Goal: Find specific page/section: Find specific page/section

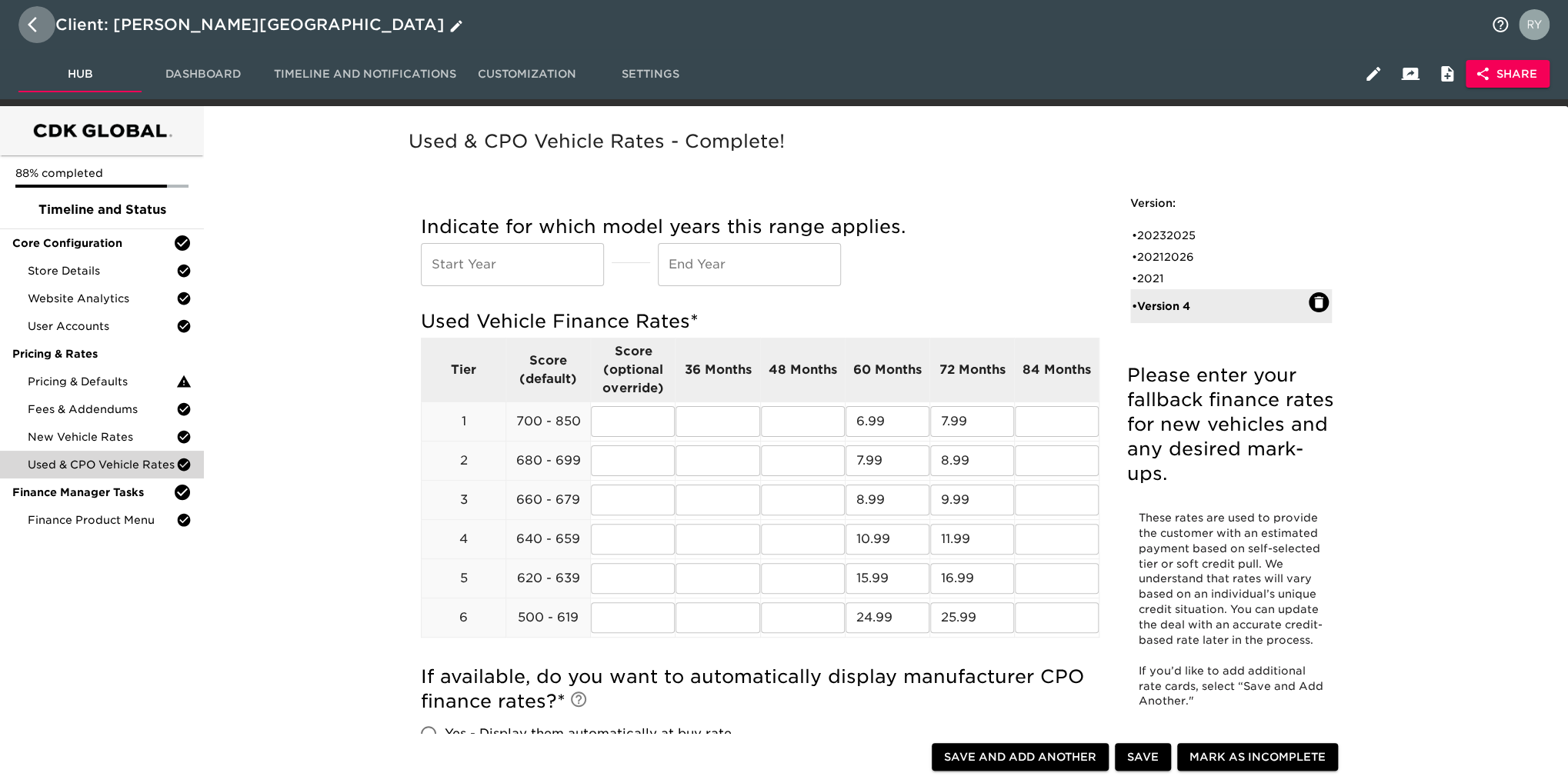
click at [31, 19] on icon "button" at bounding box center [37, 24] width 18 height 18
select select "10"
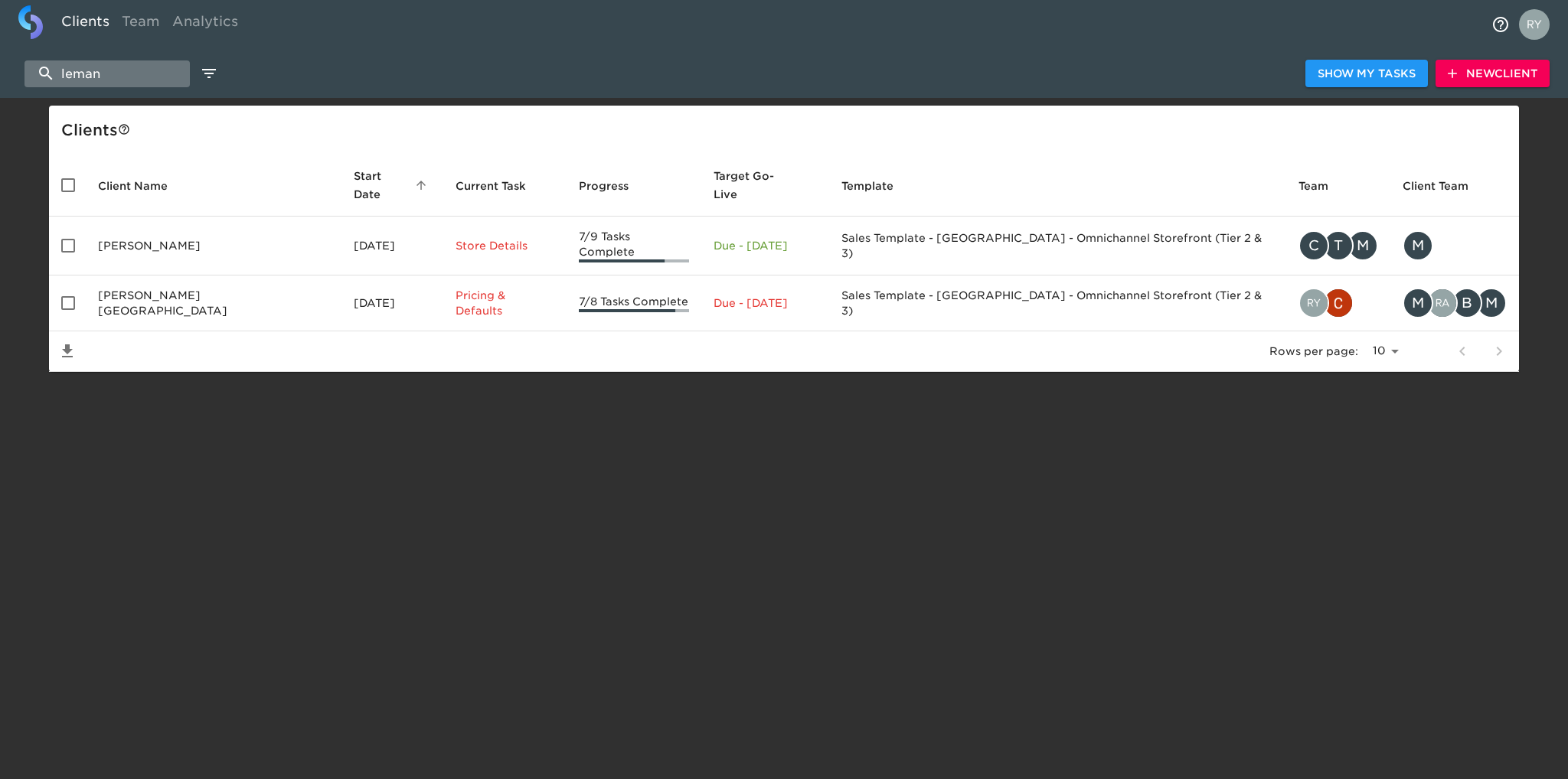
click at [139, 81] on input "leman" at bounding box center [107, 73] width 165 height 27
type input "l"
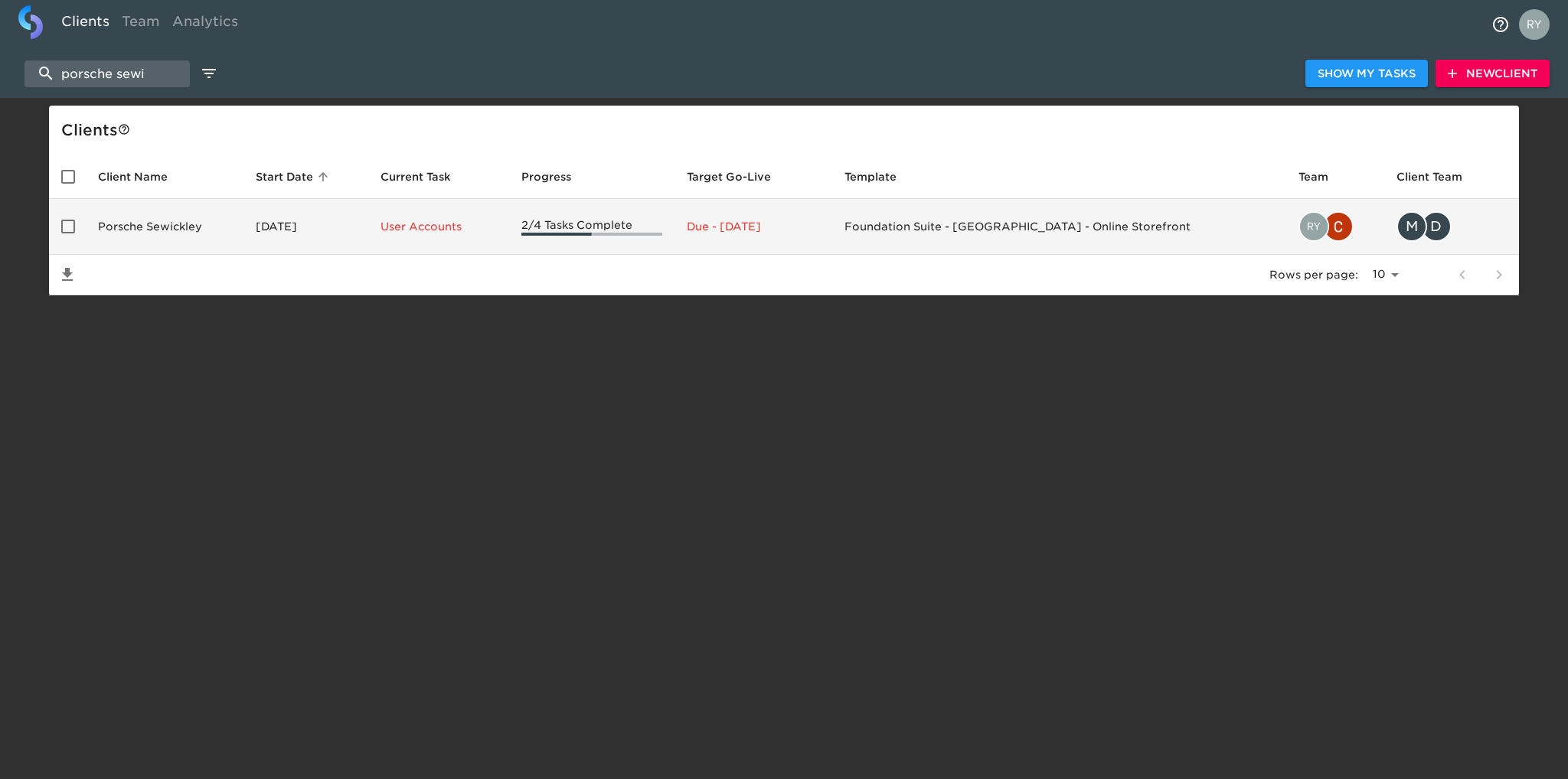
type input "porsche sewi"
click at [199, 228] on td "Porsche Sewickley" at bounding box center [164, 226] width 158 height 56
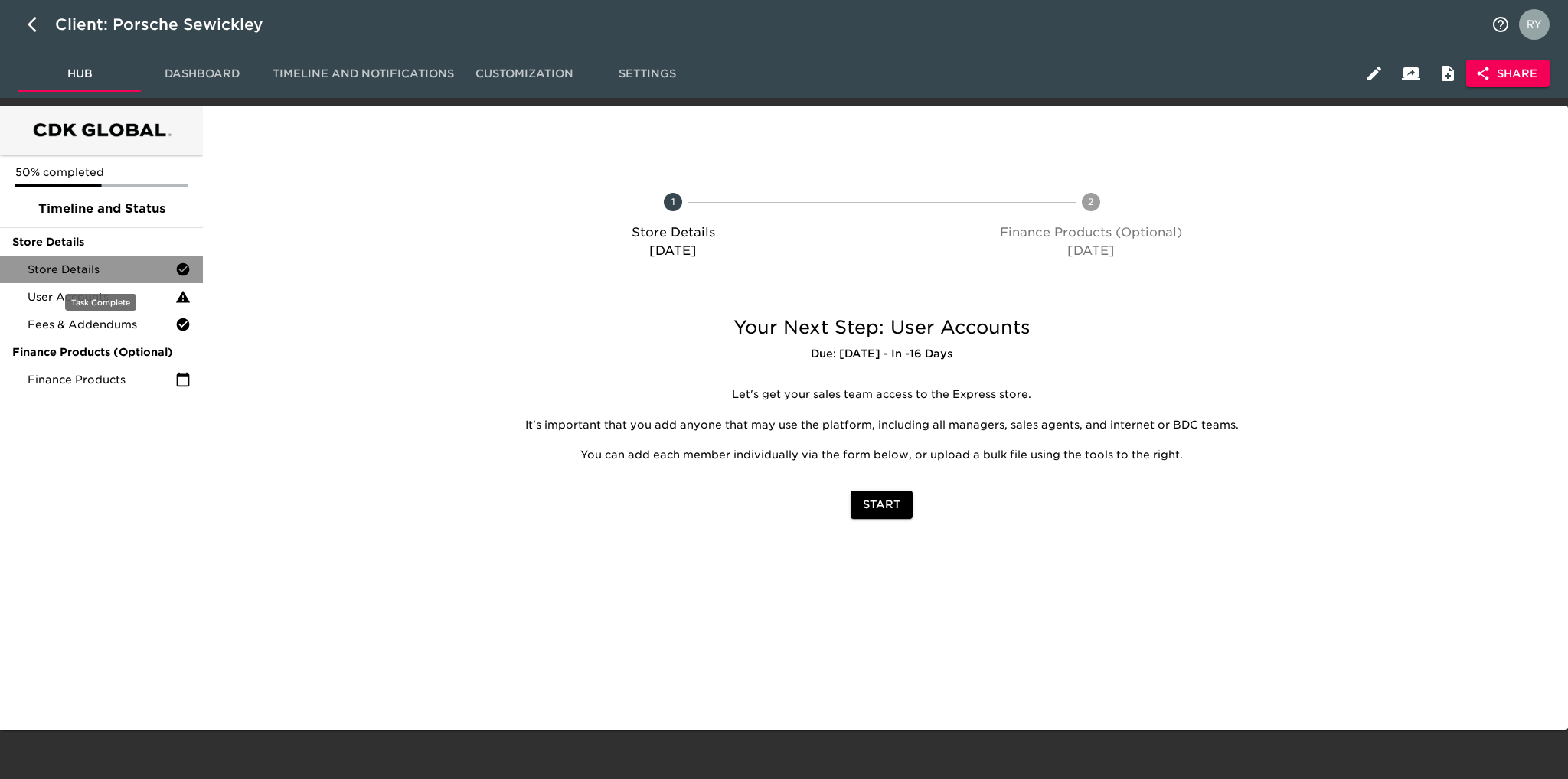
click at [114, 267] on span "Store Details" at bounding box center [101, 270] width 148 height 15
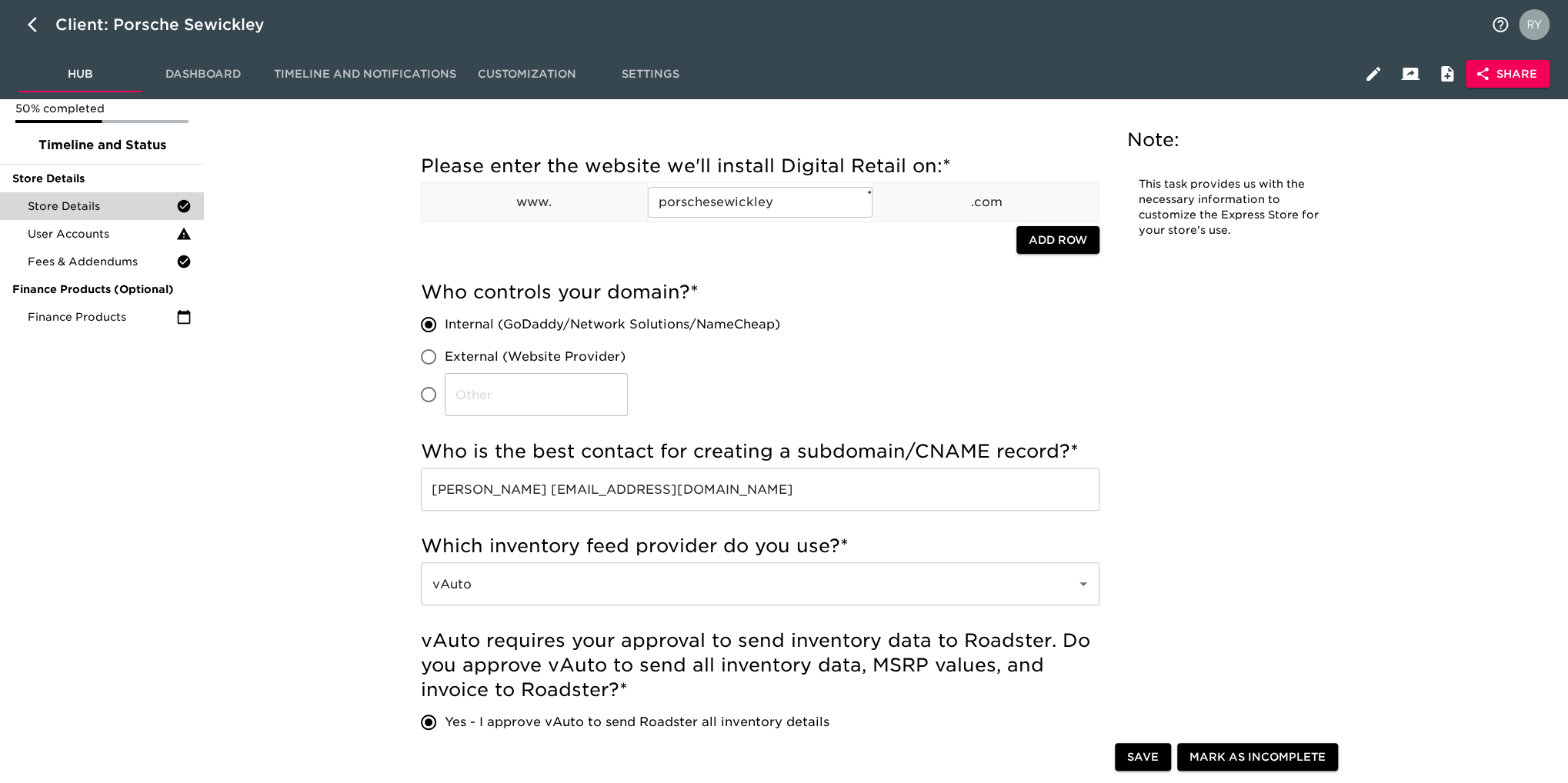
scroll to position [231, 0]
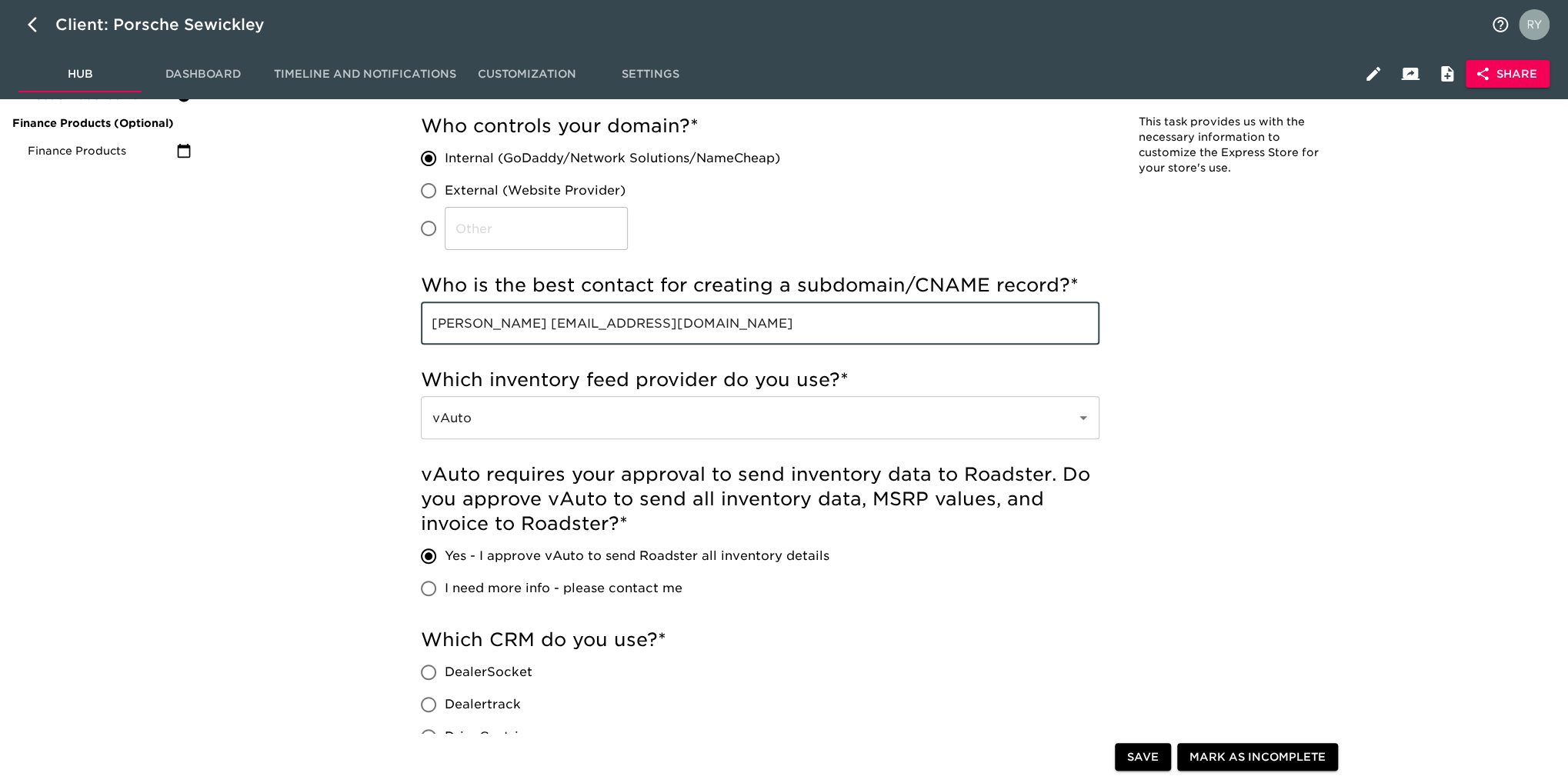
drag, startPoint x: 673, startPoint y: 325, endPoint x: 504, endPoint y: 331, distance: 169.1
click at [504, 331] on input "[PERSON_NAME] [EMAIL_ADDRESS][DOMAIN_NAME]" at bounding box center [760, 322] width 679 height 43
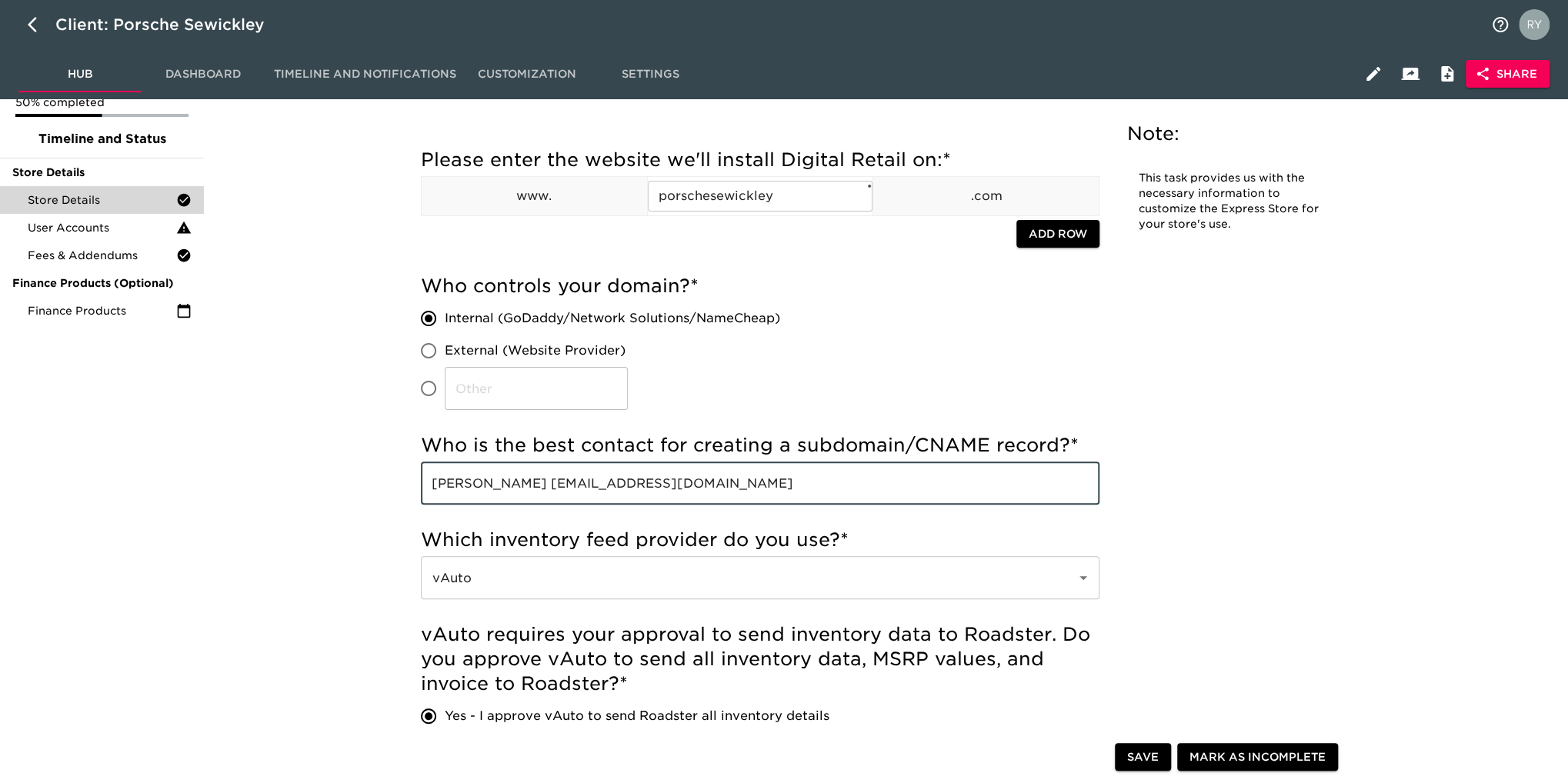
scroll to position [0, 0]
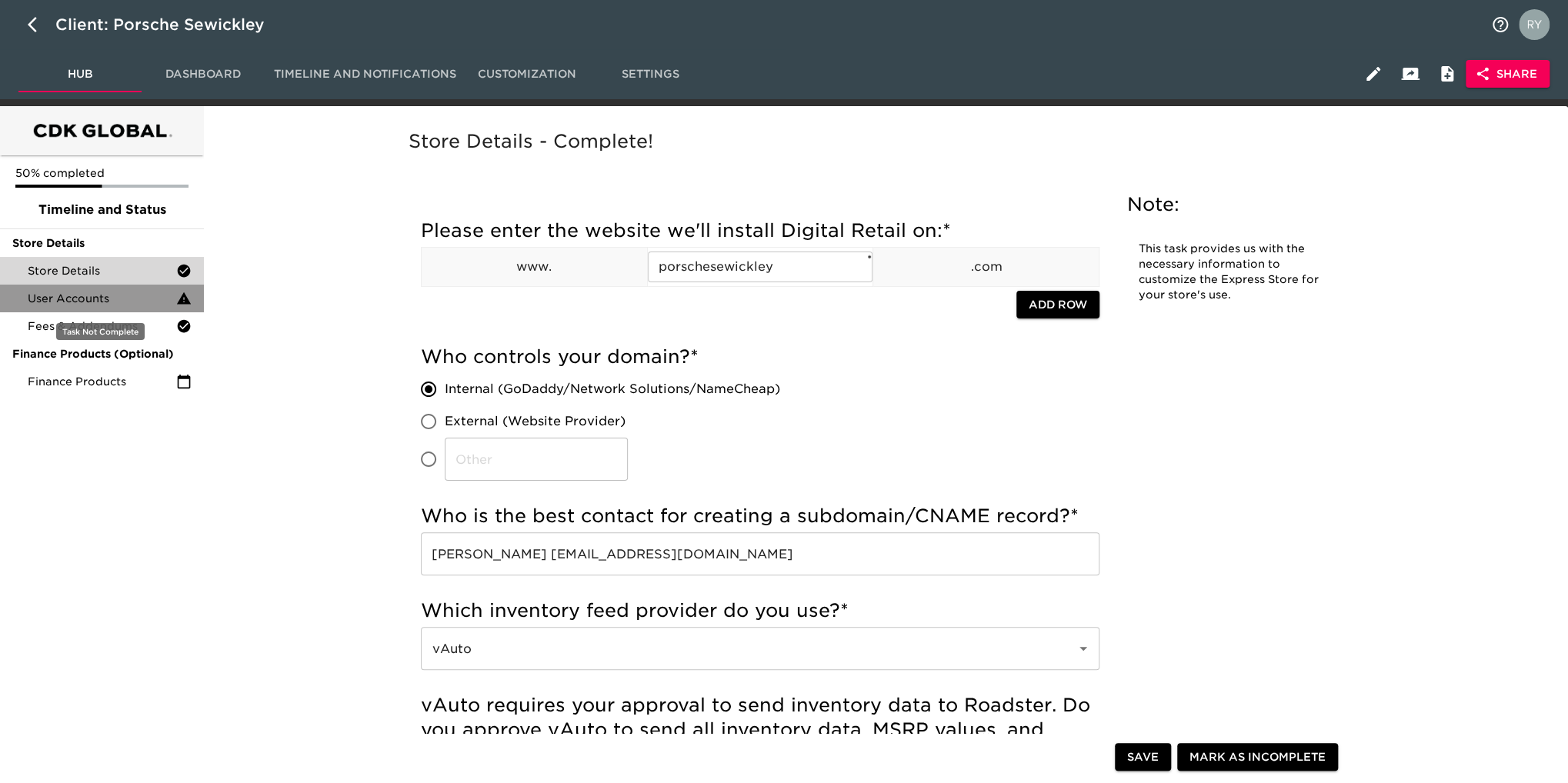
click at [83, 305] on span "User Accounts" at bounding box center [102, 299] width 148 height 15
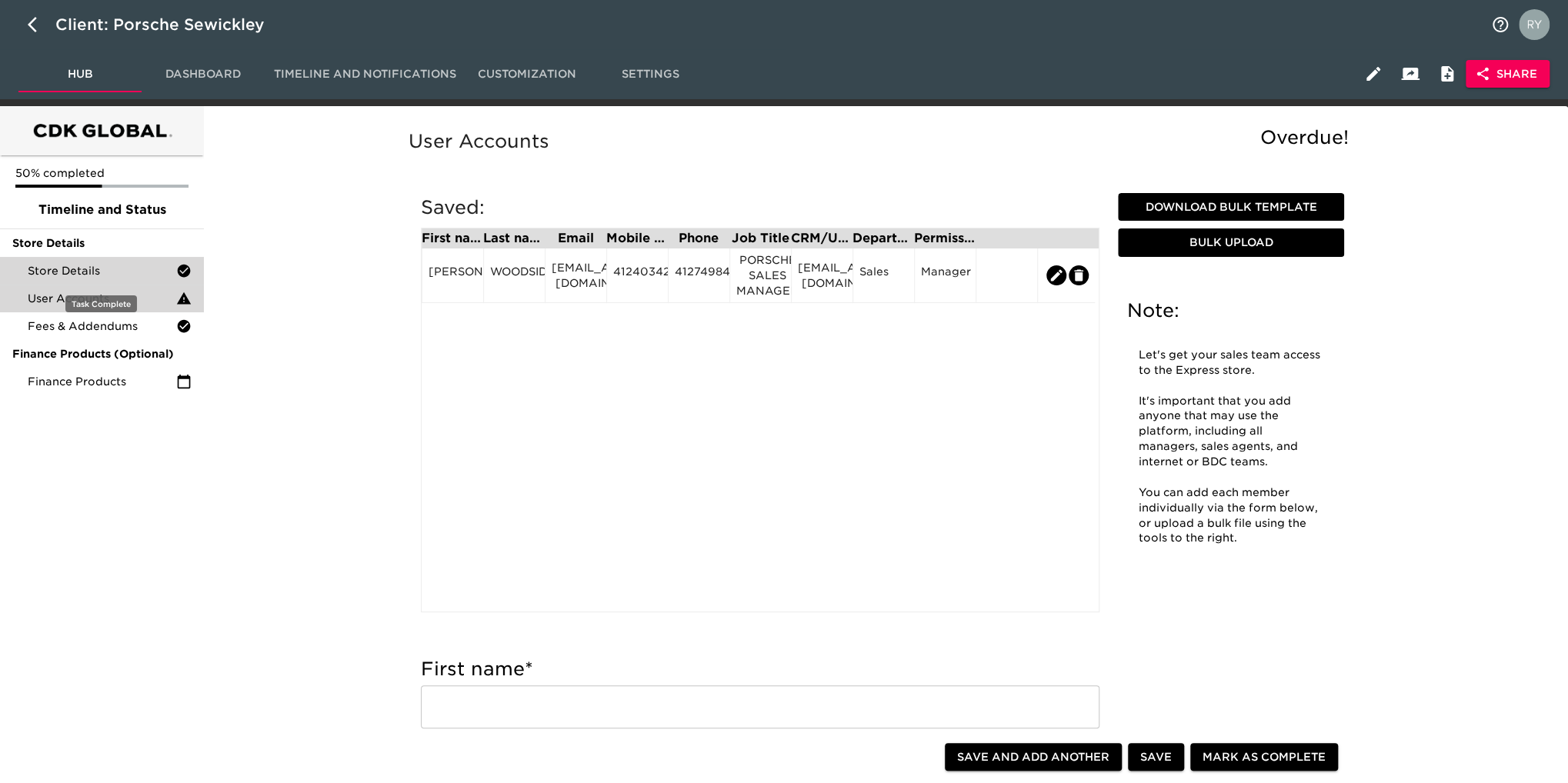
click at [106, 275] on span "Store Details" at bounding box center [102, 271] width 148 height 15
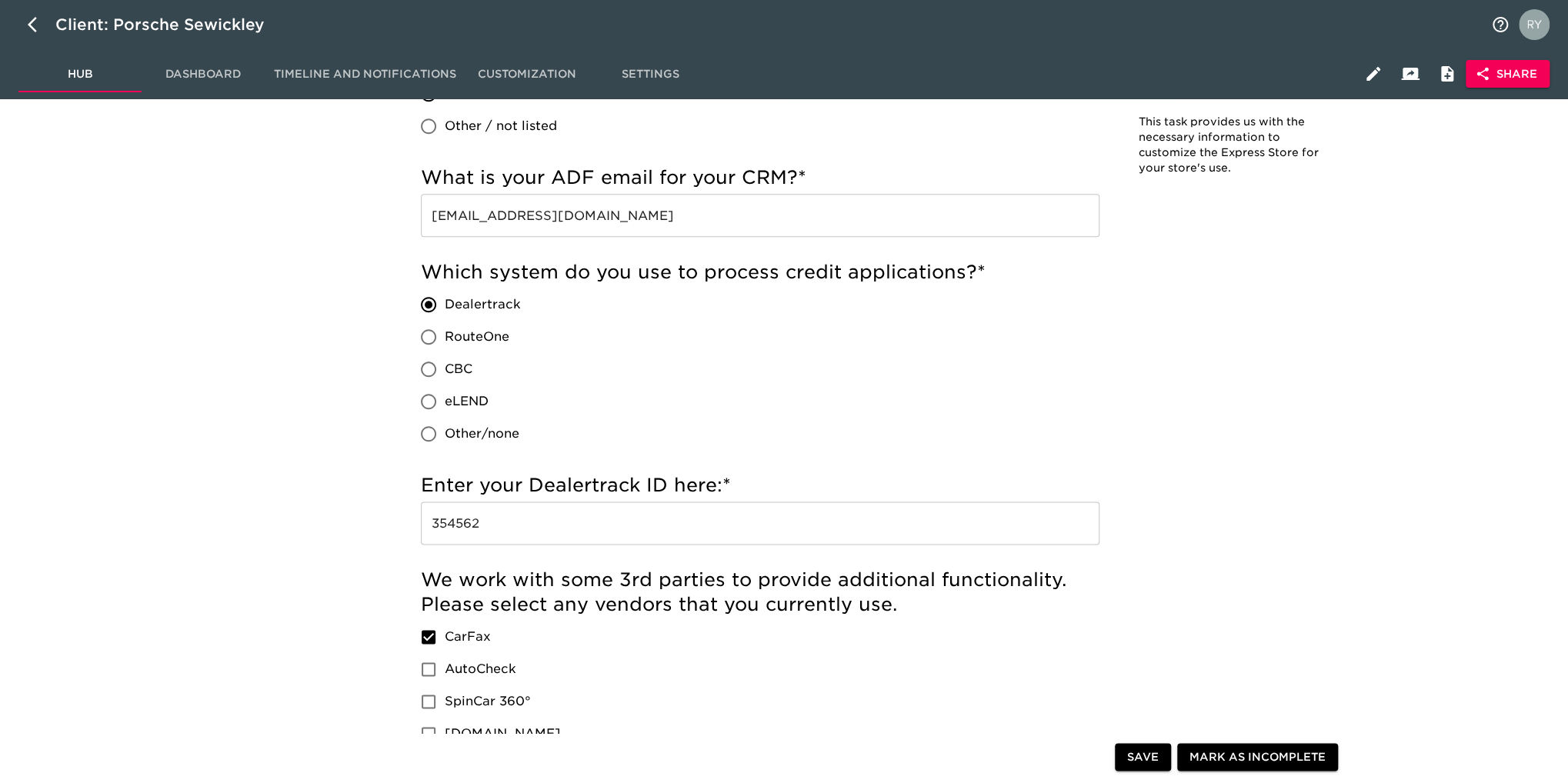
scroll to position [1154, 0]
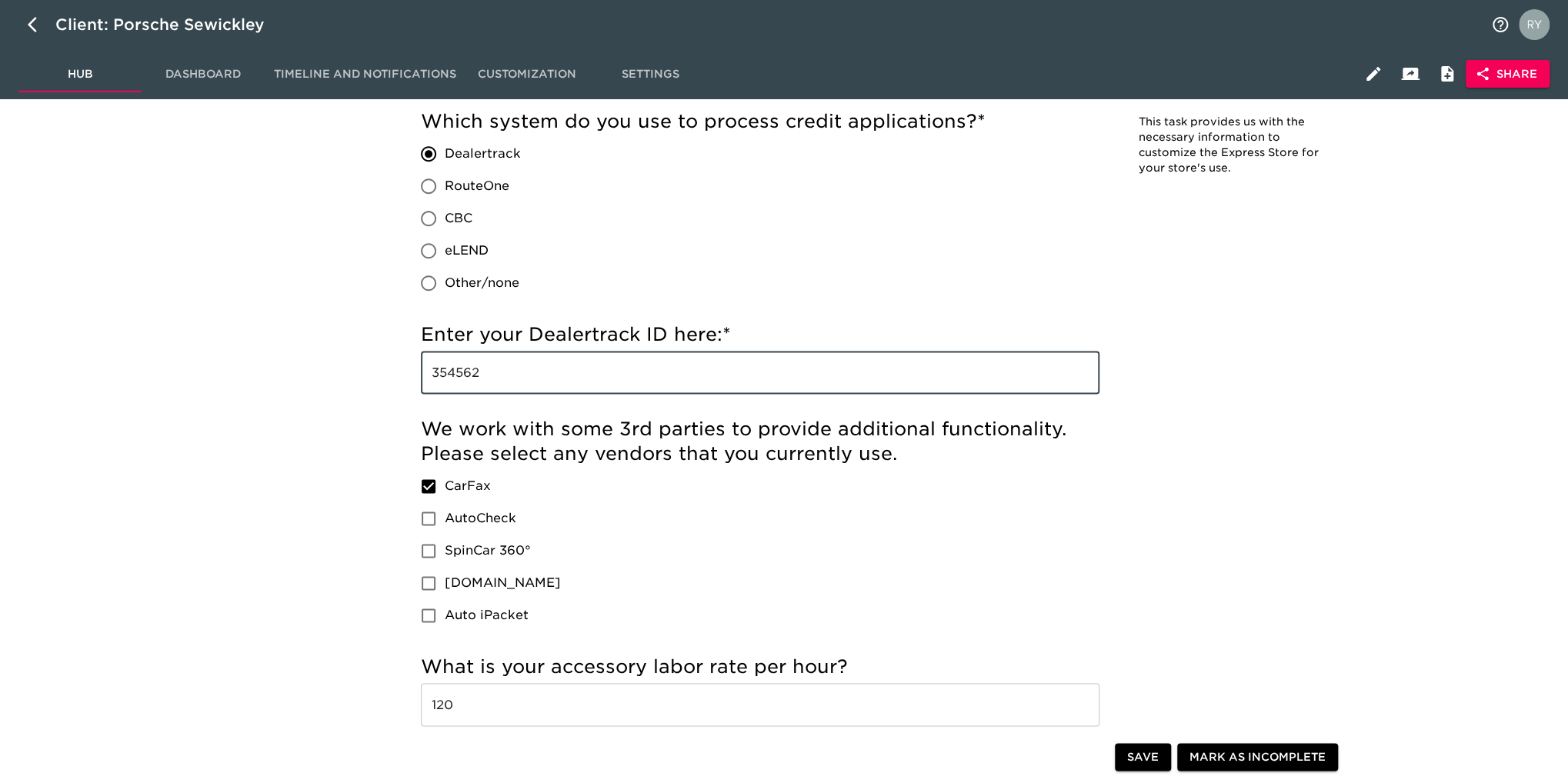
drag, startPoint x: 495, startPoint y: 368, endPoint x: 419, endPoint y: 373, distance: 76.2
click at [419, 373] on div "Incomplete: We can integrate a new inventory provider, but it can sometimes tak…" at bounding box center [760, 323] width 703 height 2559
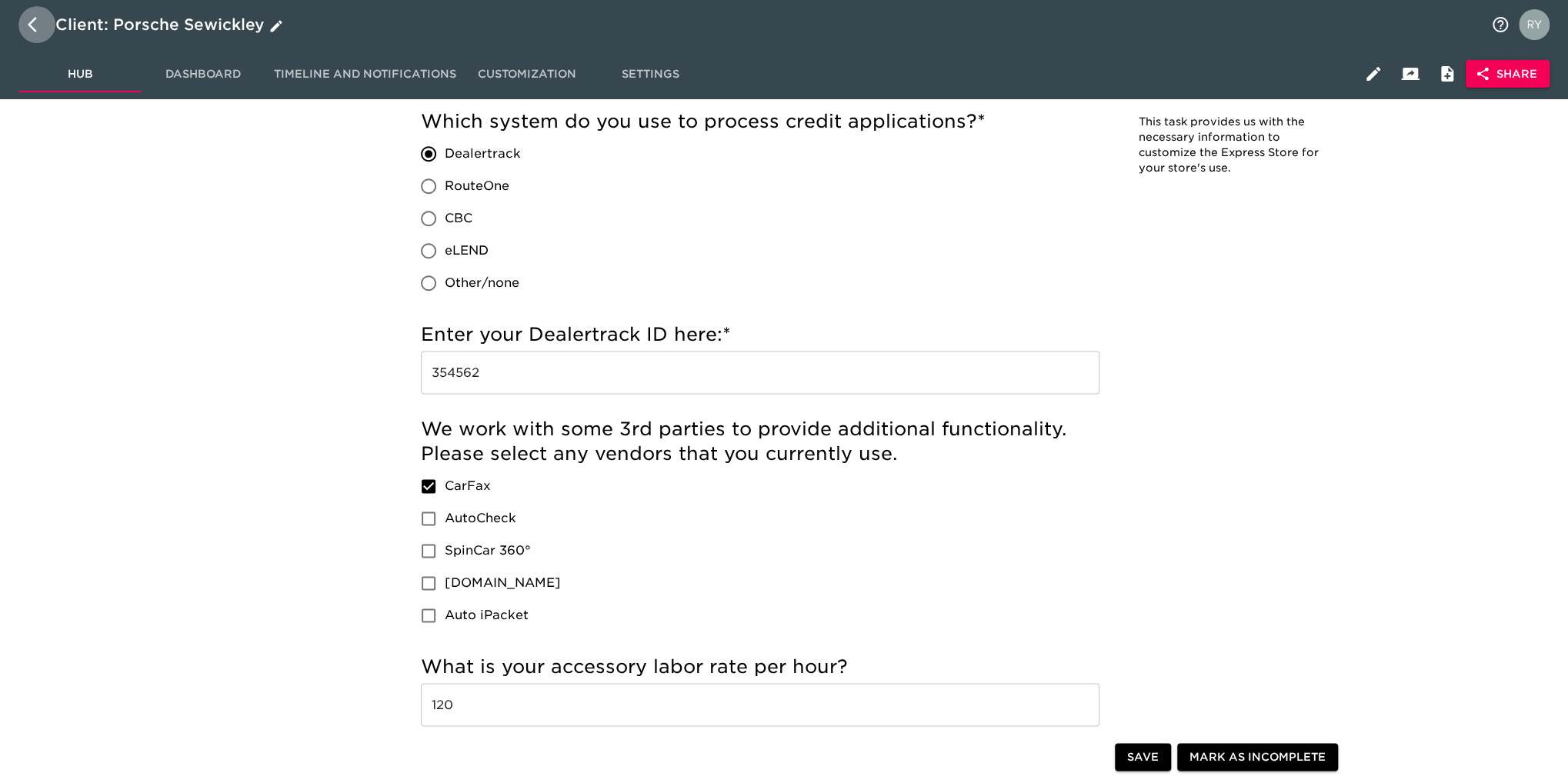
click at [33, 24] on icon "button" at bounding box center [37, 24] width 18 height 18
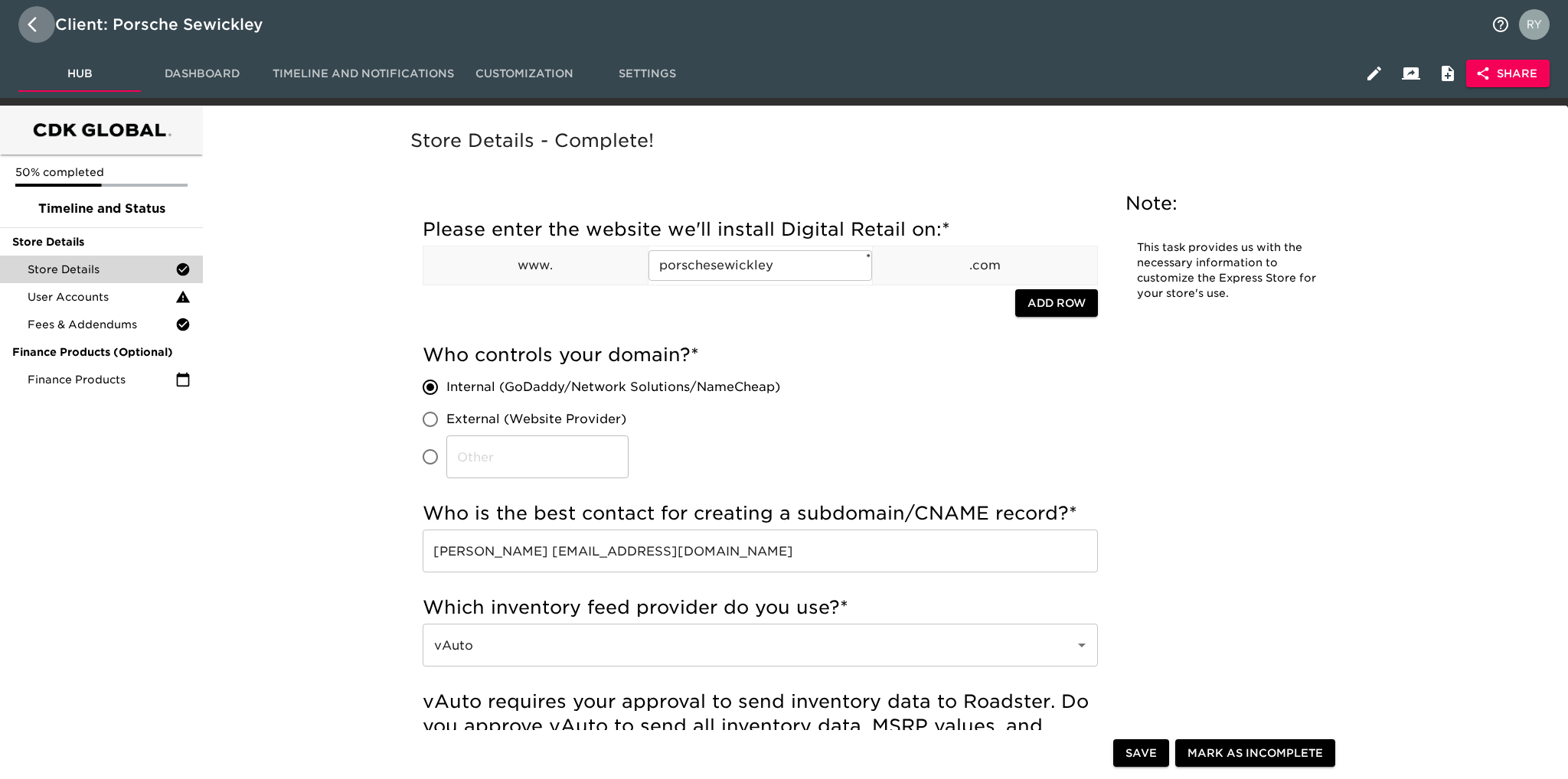
select select "10"
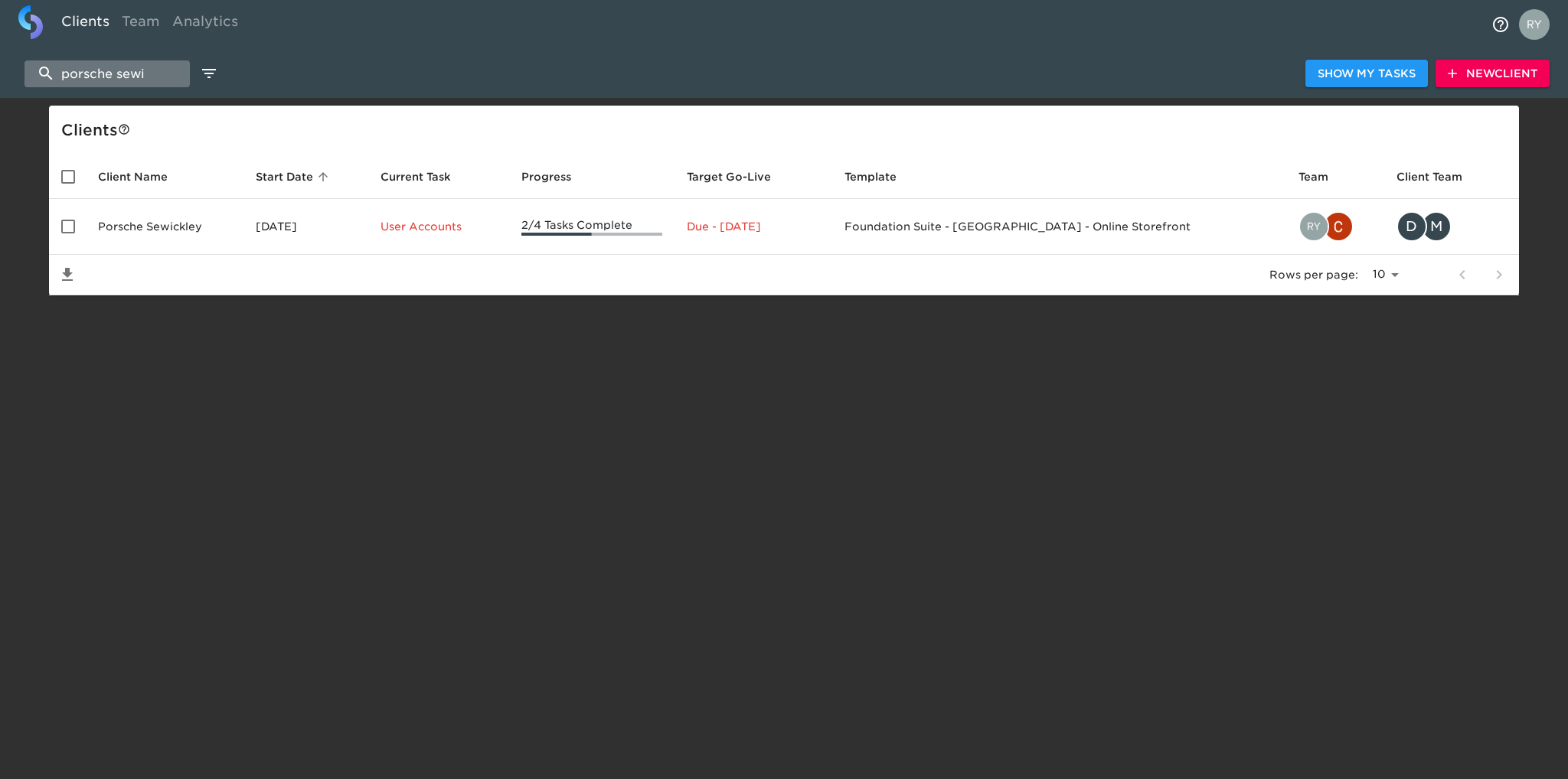
drag, startPoint x: 159, startPoint y: 73, endPoint x: 53, endPoint y: 75, distance: 106.0
click at [52, 75] on input "porsche sewi" at bounding box center [107, 73] width 165 height 27
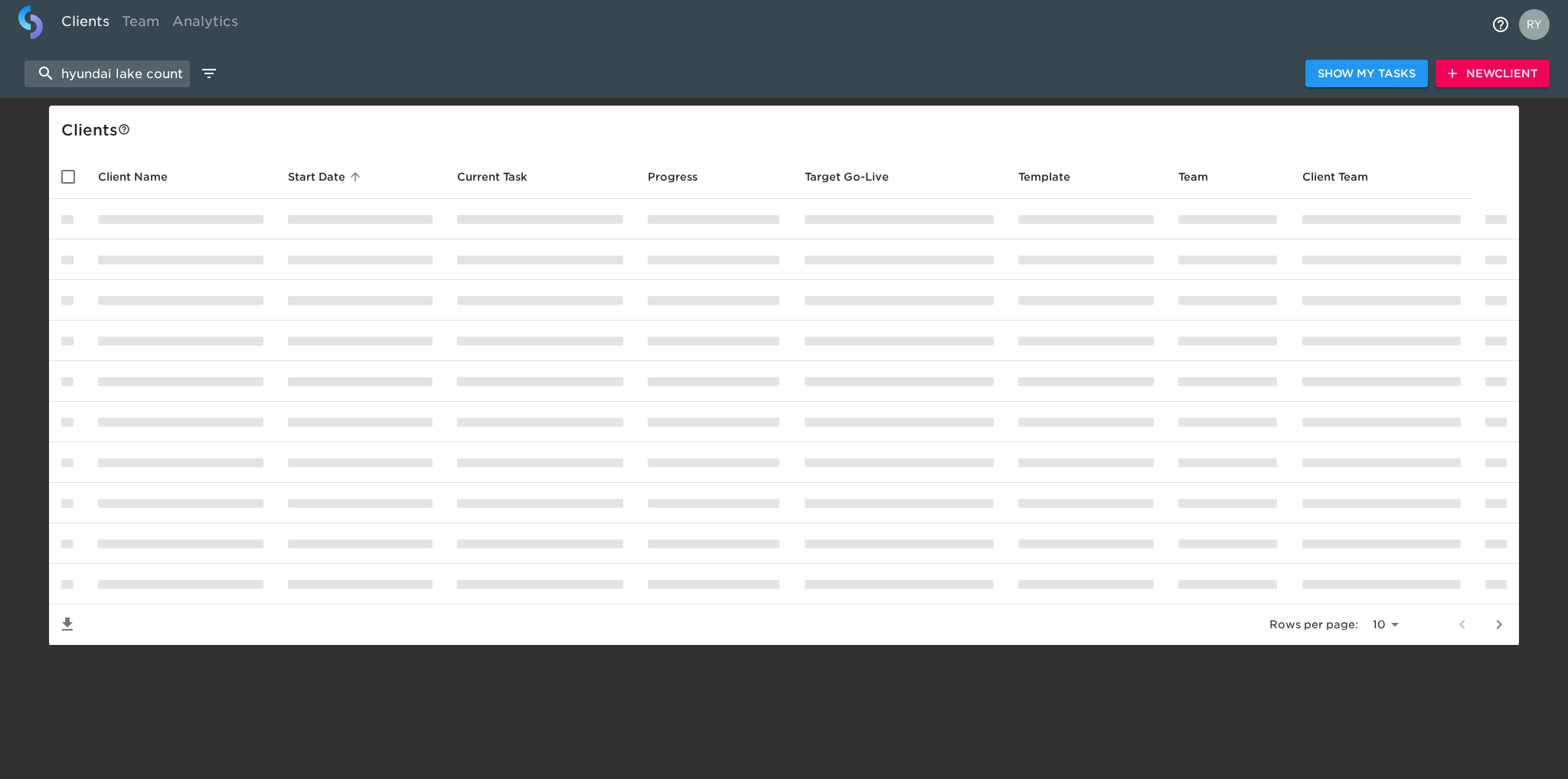
scroll to position [0, 4]
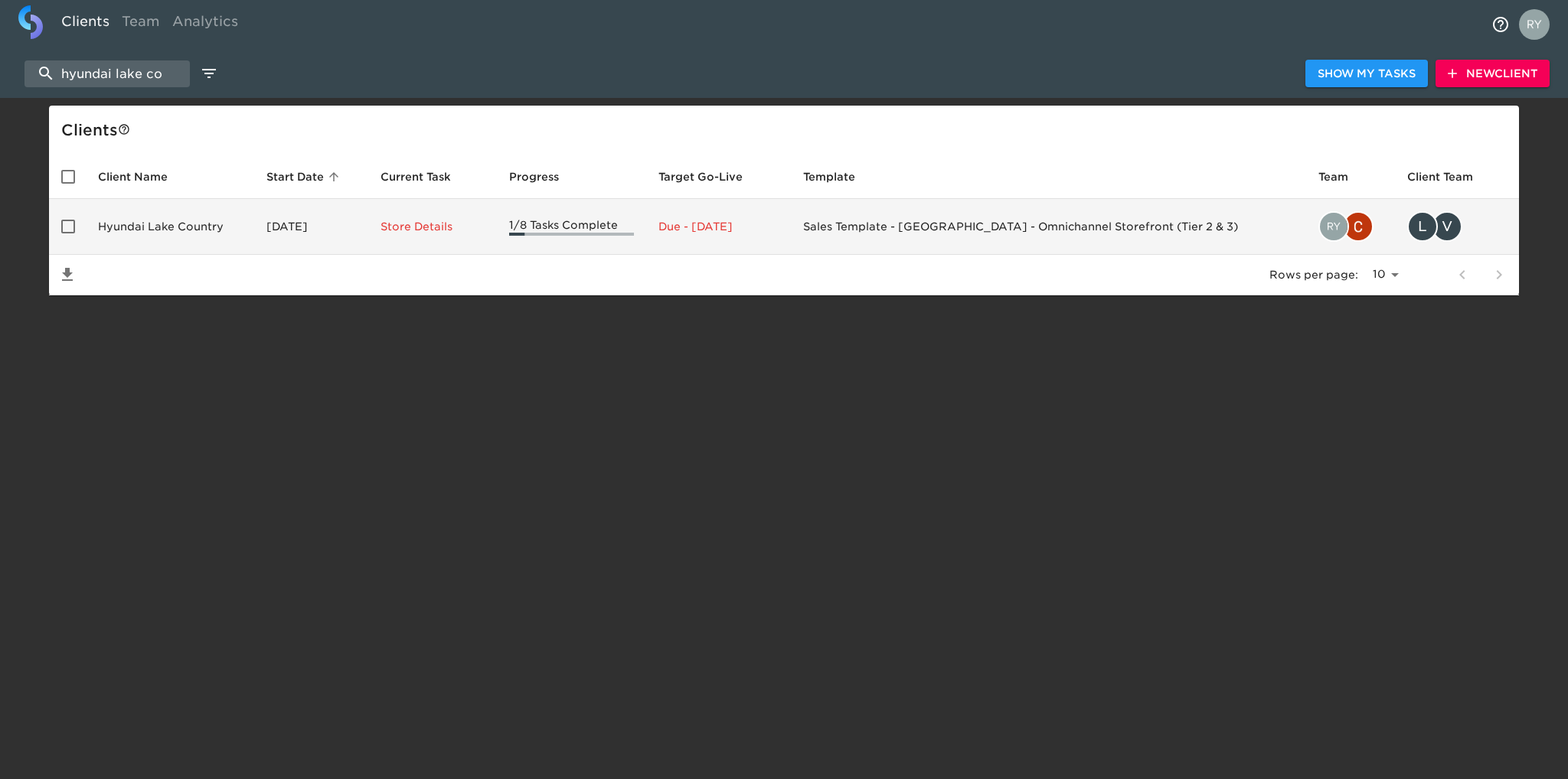
type input "hyundai lake co"
click at [185, 230] on td "Hyundai Lake Country" at bounding box center [170, 226] width 169 height 56
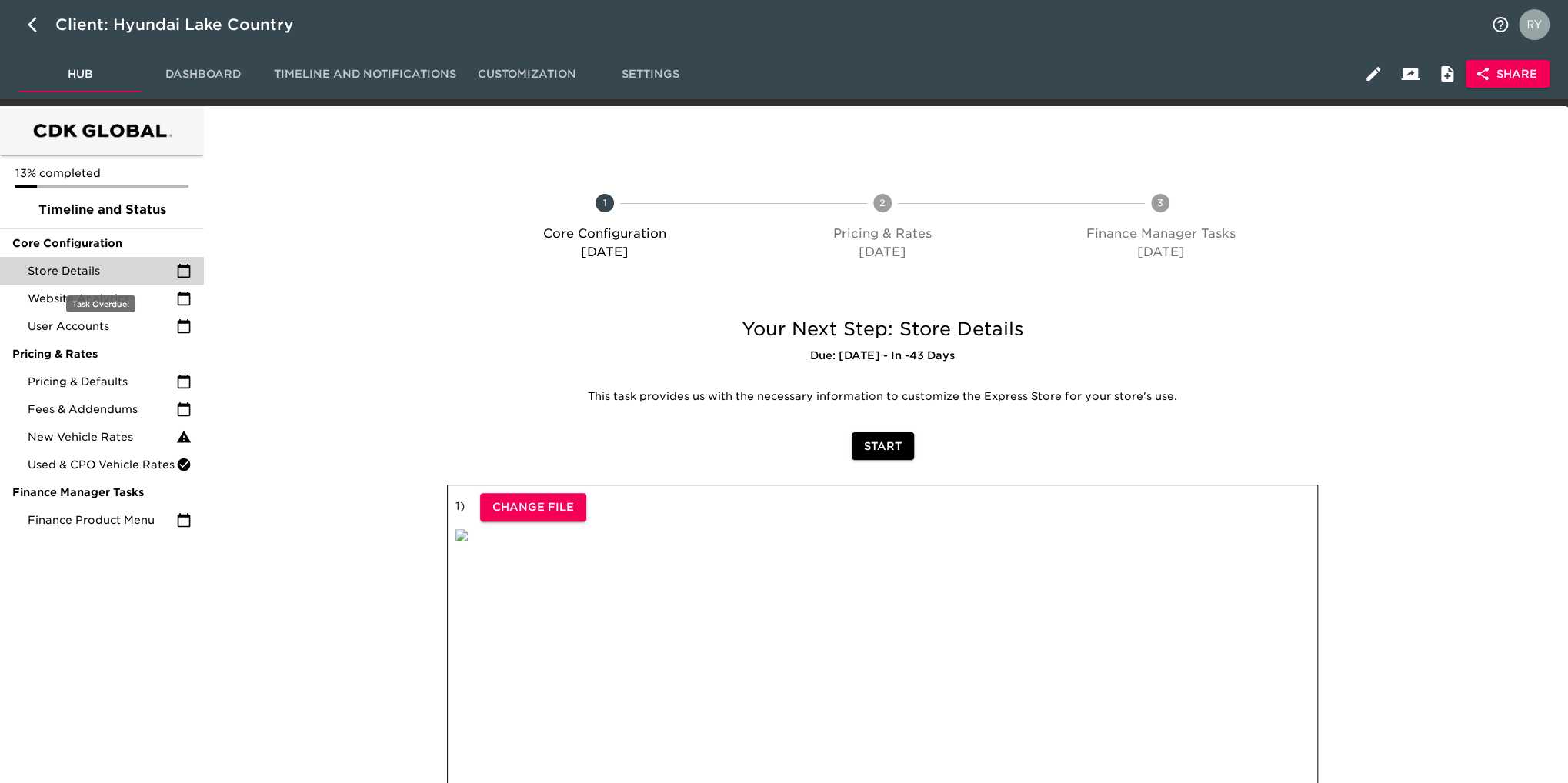
click at [68, 275] on span "Store Details" at bounding box center [102, 271] width 148 height 15
